Goal: Transaction & Acquisition: Book appointment/travel/reservation

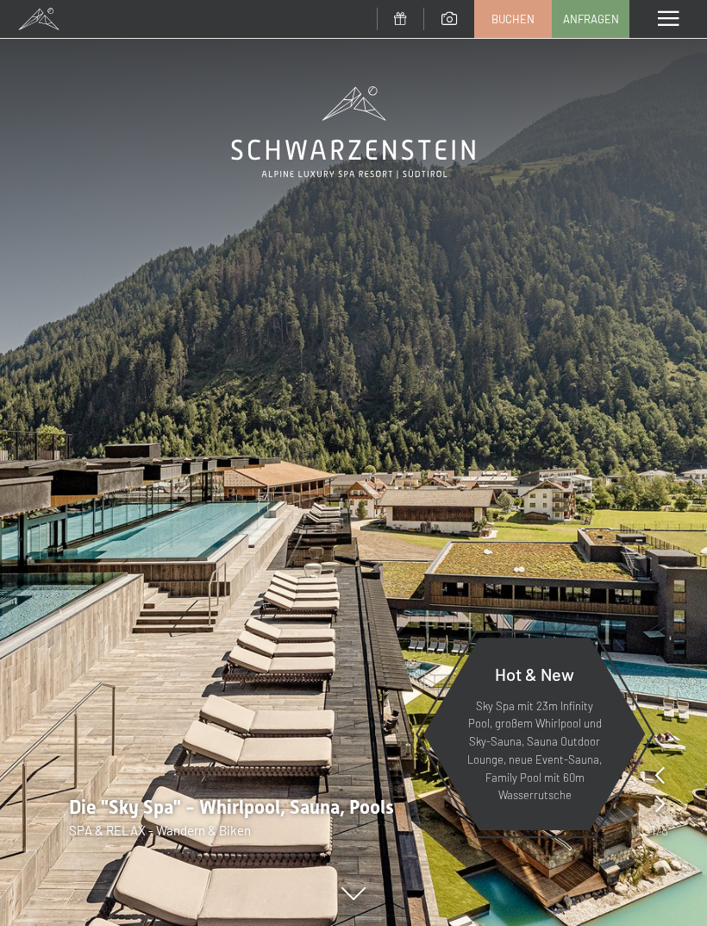
click at [520, 22] on span "Buchen" at bounding box center [513, 19] width 43 height 16
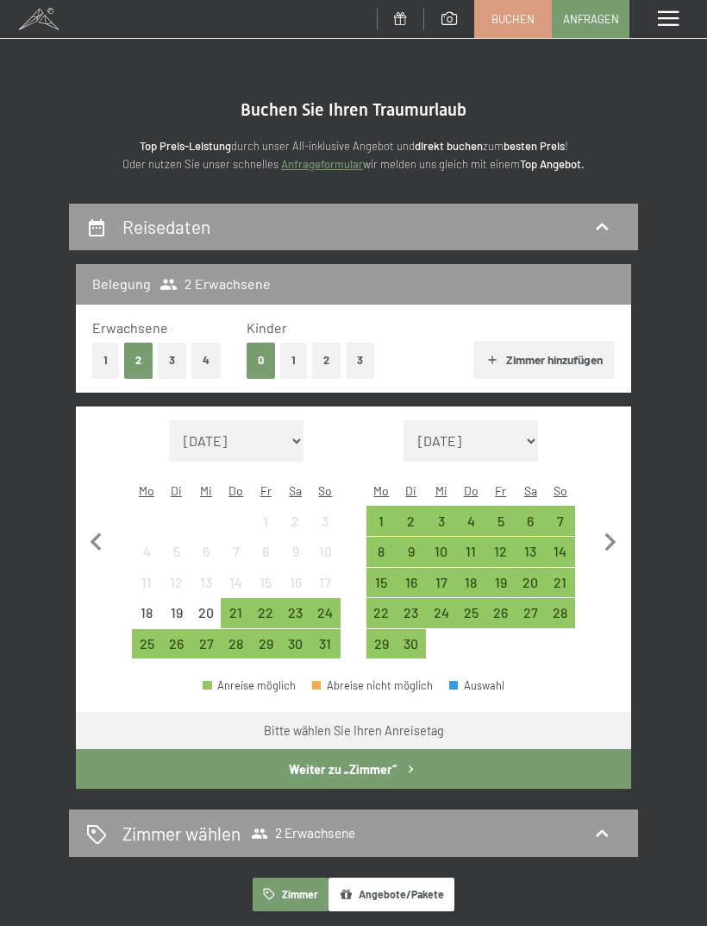
click at [118, 355] on button "1" at bounding box center [105, 359] width 27 height 35
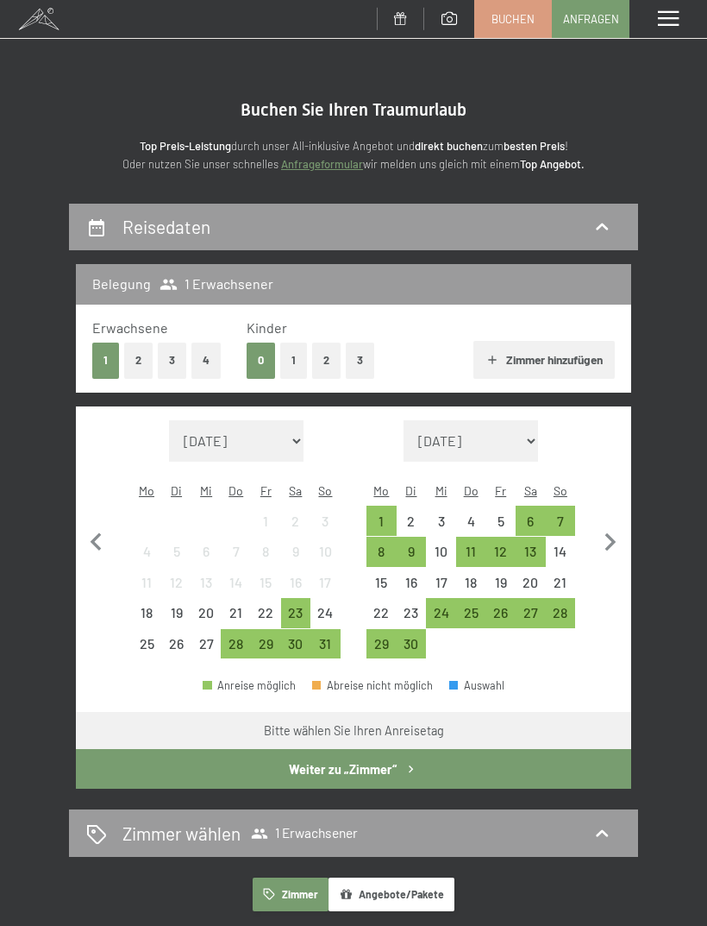
click at [611, 533] on icon "button" at bounding box center [611, 542] width 11 height 18
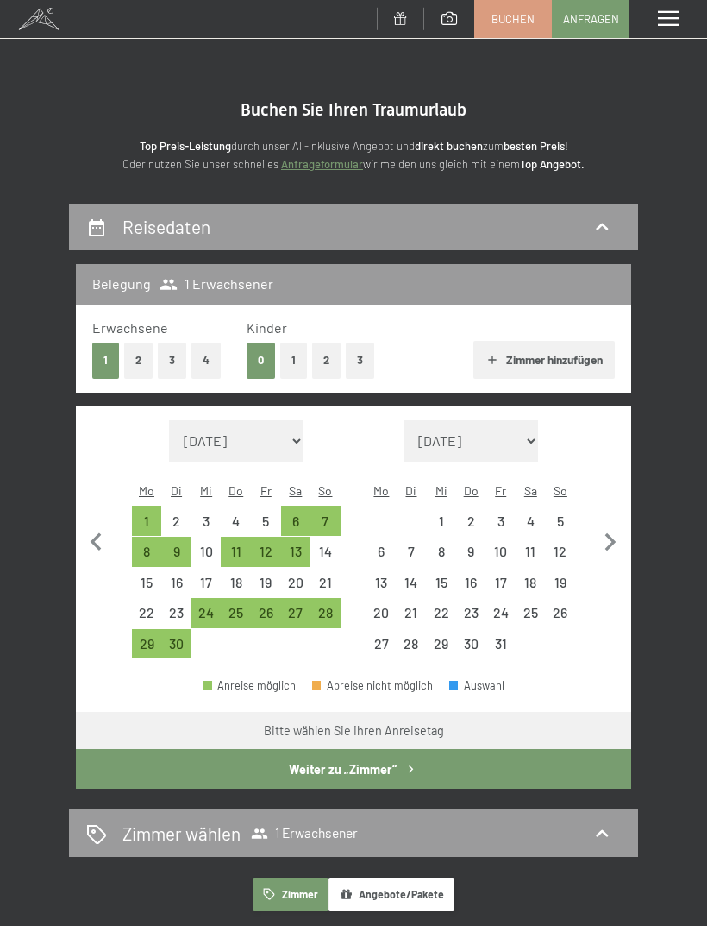
select select "2025-09-01"
select select "2025-10-01"
click at [613, 538] on icon "button" at bounding box center [611, 542] width 36 height 36
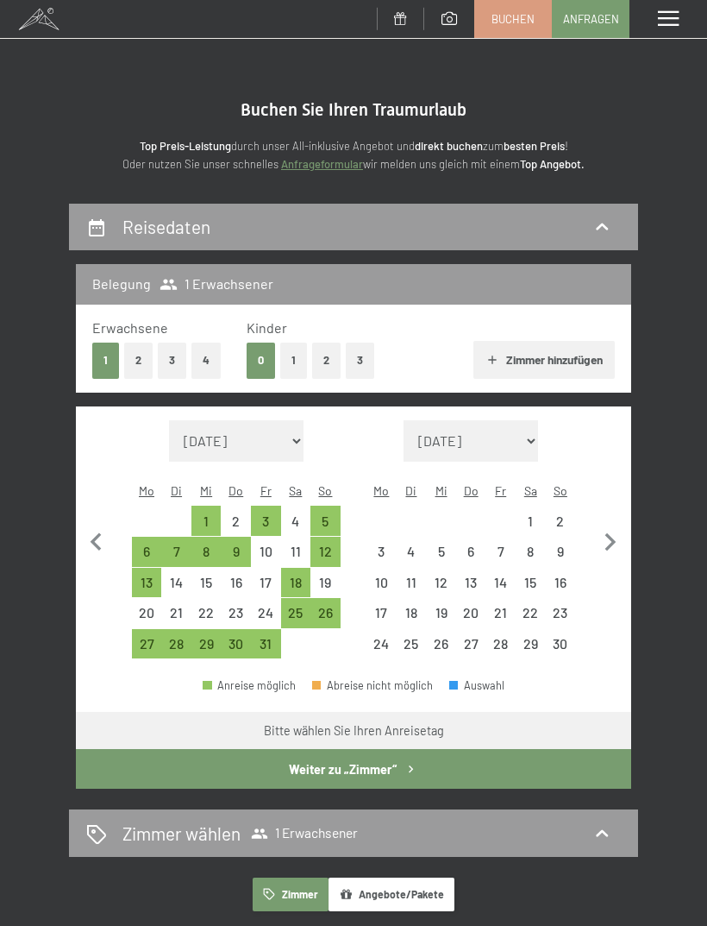
select select "2025-10-01"
select select "2025-11-01"
select select "2025-10-01"
select select "2025-11-01"
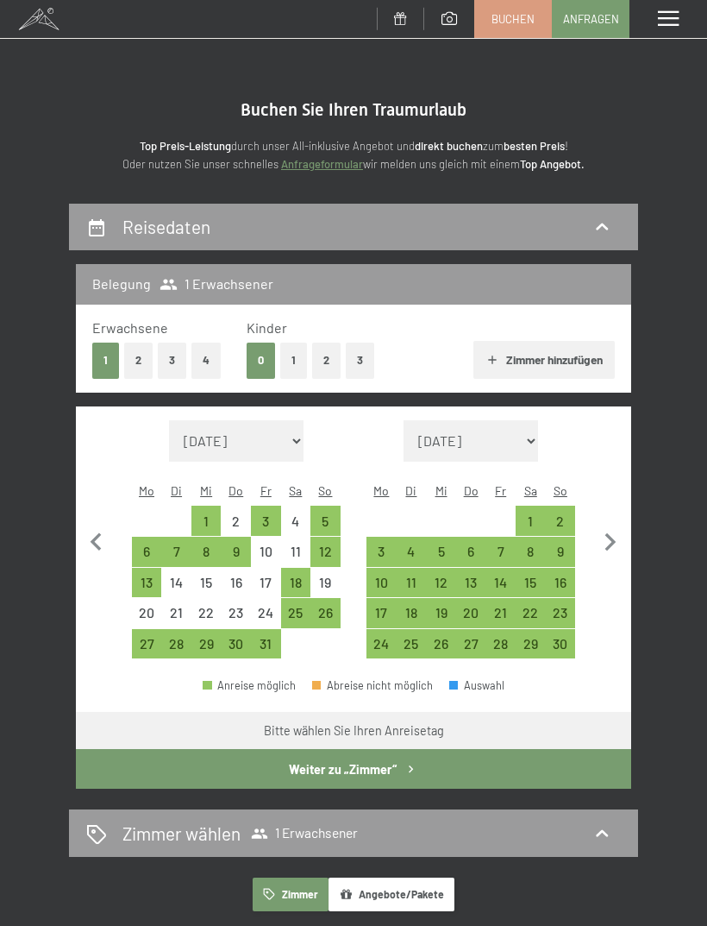
click at [298, 606] on div "25" at bounding box center [296, 619] width 27 height 27
select select "2025-10-01"
select select "2025-11-01"
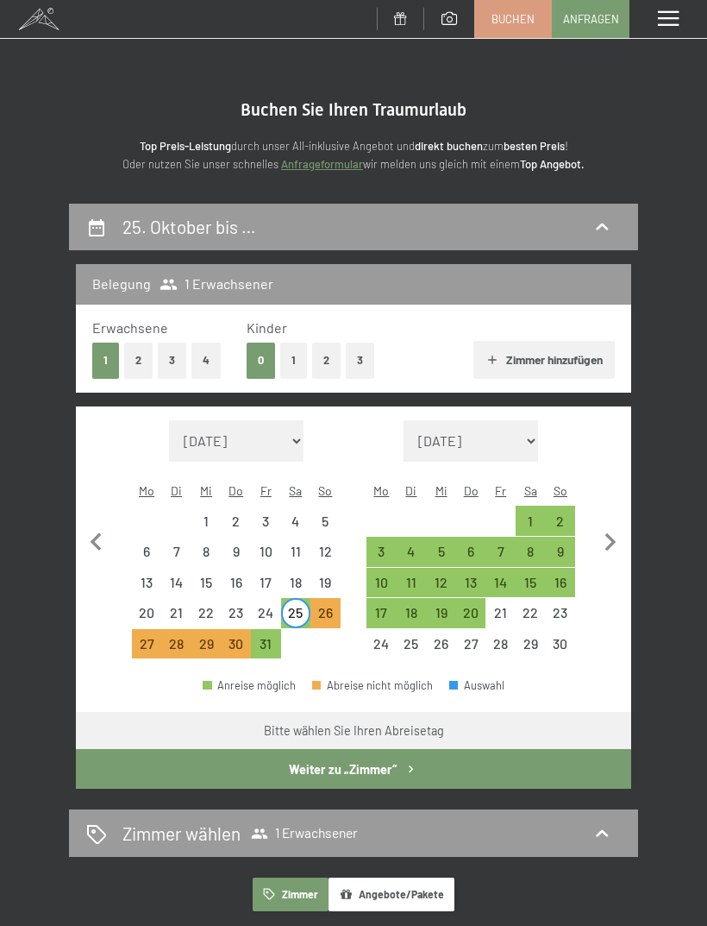
click at [271, 637] on div "31" at bounding box center [266, 650] width 27 height 27
select select "2025-10-01"
select select "2025-11-01"
